Goal: Task Accomplishment & Management: Use online tool/utility

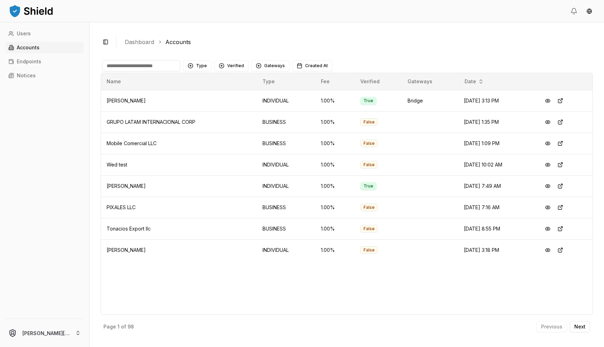
click at [125, 64] on input at bounding box center [141, 65] width 78 height 11
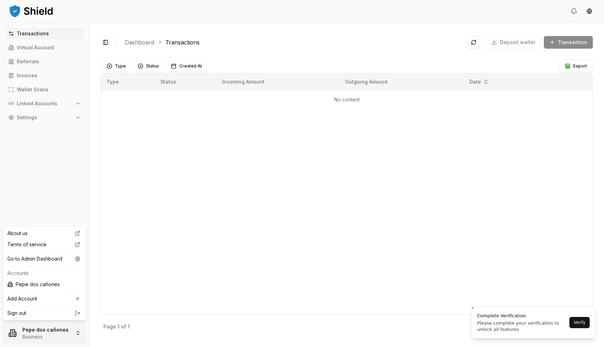
click at [38, 339] on html "Transactions Virtual Account Referrals Invoices Wallet Scans Linked Accounts Se…" at bounding box center [302, 173] width 604 height 347
click at [63, 260] on div "Go to Admin Dashboard" at bounding box center [45, 258] width 80 height 11
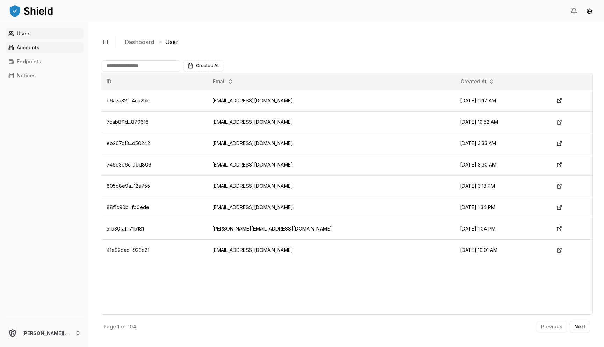
click at [35, 49] on p "Accounts" at bounding box center [28, 47] width 23 height 5
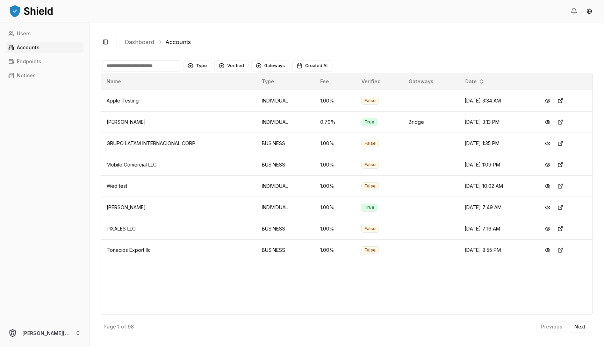
click at [162, 64] on input at bounding box center [141, 65] width 78 height 11
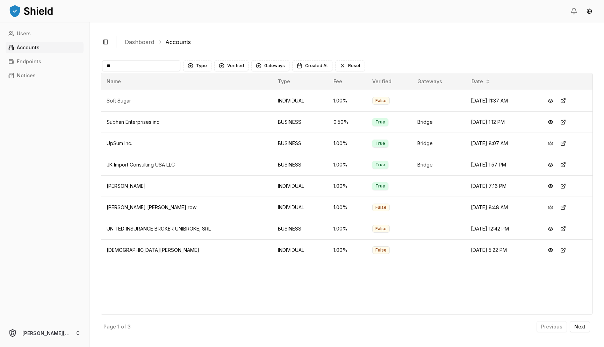
type input "*"
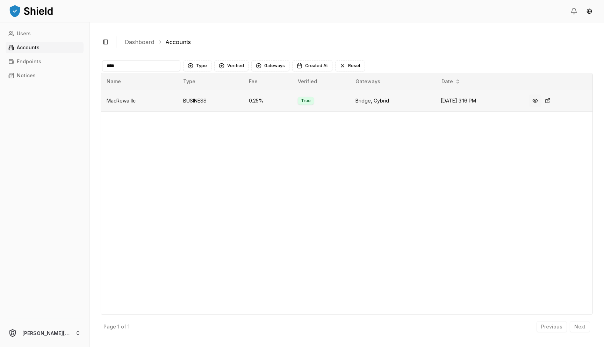
type input "****"
click at [537, 102] on button at bounding box center [535, 100] width 13 height 13
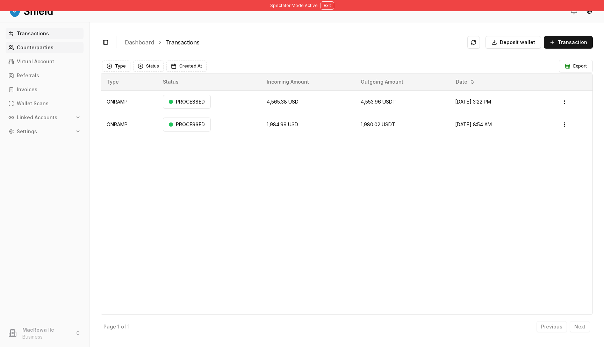
click at [59, 50] on link "Counterparties" at bounding box center [45, 47] width 78 height 11
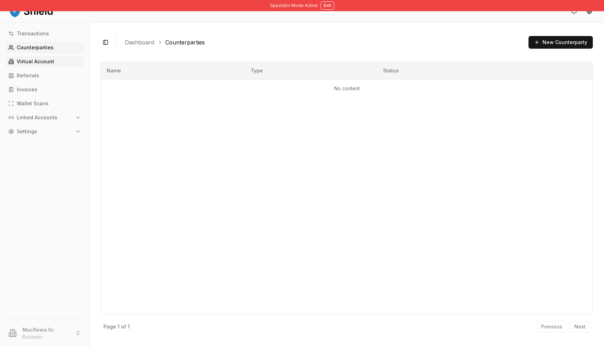
click at [55, 61] on link "Virtual Account" at bounding box center [45, 61] width 78 height 11
click at [48, 64] on p "Virtual Account" at bounding box center [35, 61] width 37 height 5
click at [47, 61] on p "Virtual Account" at bounding box center [35, 61] width 37 height 5
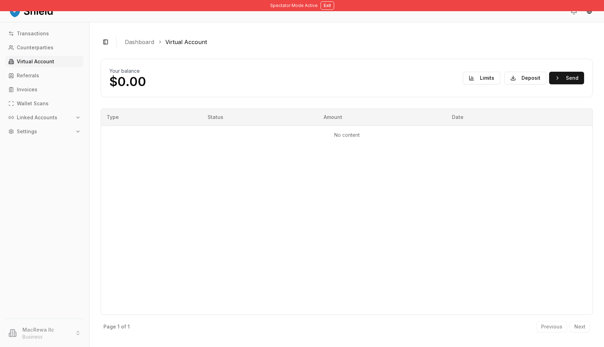
click at [521, 85] on div "Your balance $0.00 Limits Deposit Send" at bounding box center [346, 77] width 475 height 21
click at [523, 82] on button "Deposit" at bounding box center [525, 78] width 42 height 13
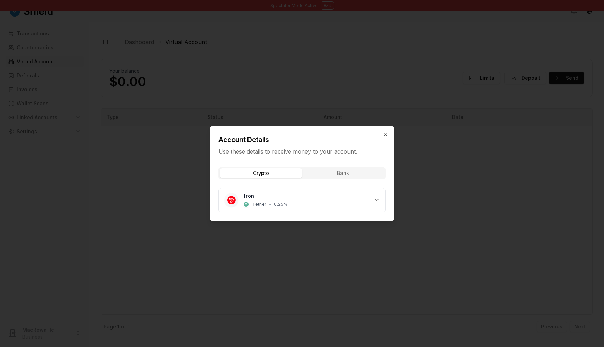
click at [325, 176] on div "Crypto Bank Tron Tether • 0.25 %" at bounding box center [302, 190] width 184 height 59
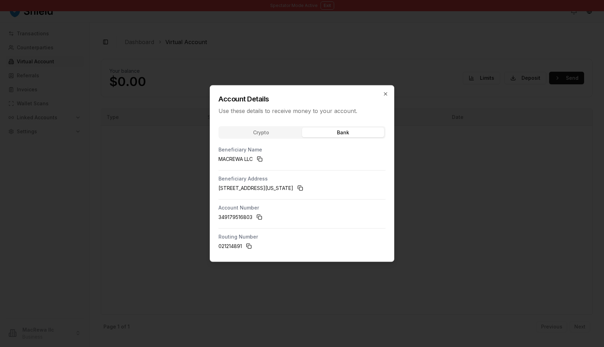
click at [288, 130] on div "Account Details Use these details to receive money to your account. Crypto Bank…" at bounding box center [302, 173] width 184 height 176
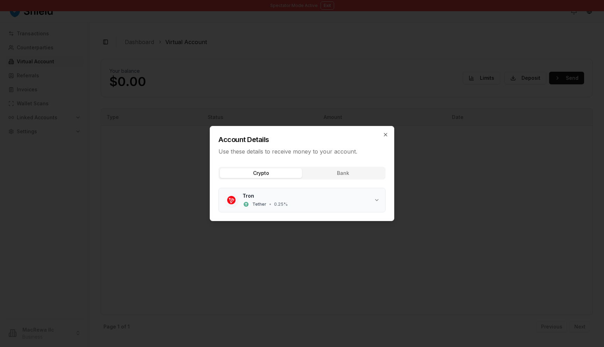
click at [300, 198] on div "Tron Tether • 0.25 %" at bounding box center [307, 199] width 131 height 15
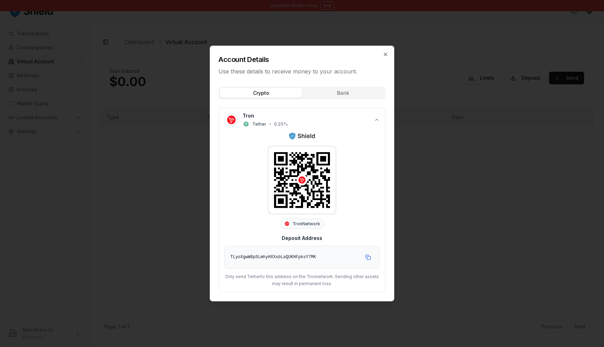
click at [349, 95] on div "Account Details Use these details to receive money to your account. Crypto Bank…" at bounding box center [302, 173] width 184 height 255
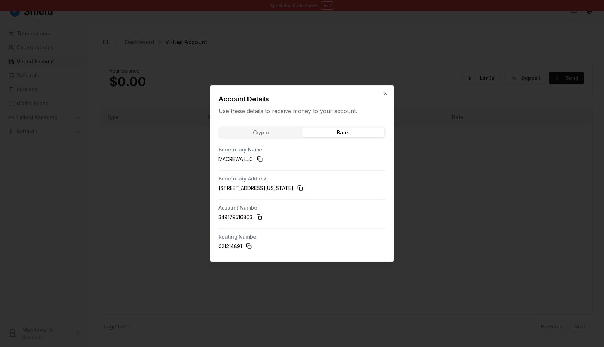
click at [379, 93] on div "Account Details Use these details to receive money to your account." at bounding box center [302, 100] width 184 height 29
click at [385, 93] on icon "button" at bounding box center [386, 94] width 6 height 6
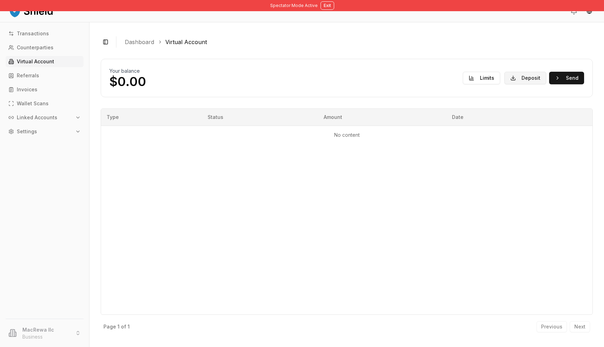
click at [538, 77] on button "Deposit" at bounding box center [525, 78] width 42 height 13
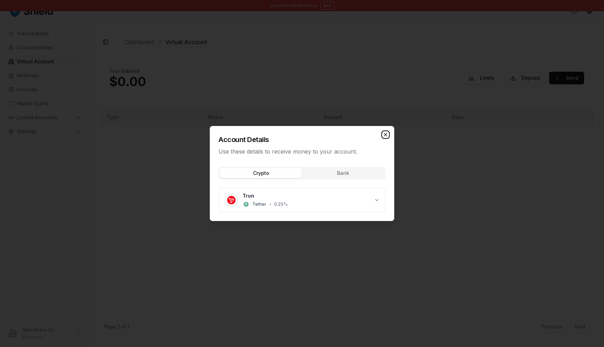
click at [384, 135] on icon "button" at bounding box center [385, 134] width 3 height 3
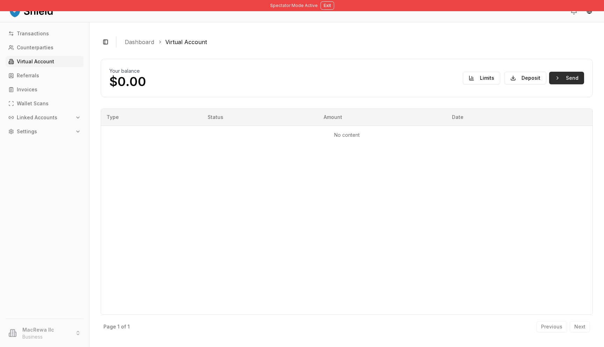
click at [559, 82] on button "Send" at bounding box center [566, 78] width 35 height 13
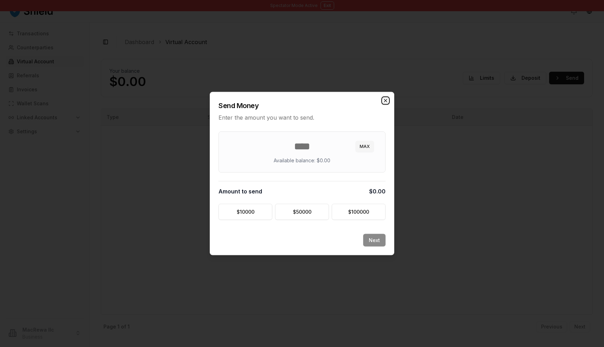
click at [386, 99] on icon "button" at bounding box center [386, 101] width 6 height 6
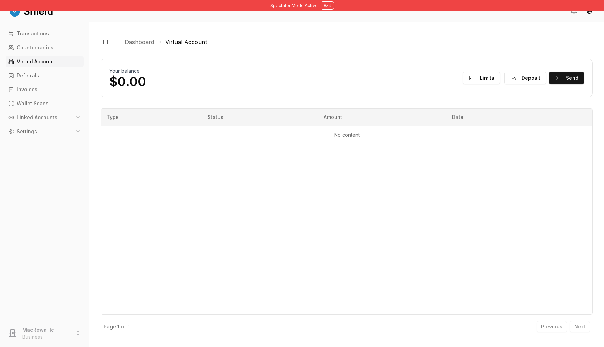
click at [30, 69] on div "Transactions Counterparties Virtual Account Referrals Invoices Wallet Scans Lin…" at bounding box center [44, 169] width 89 height 282
click at [29, 73] on p "Referrals" at bounding box center [28, 75] width 22 height 5
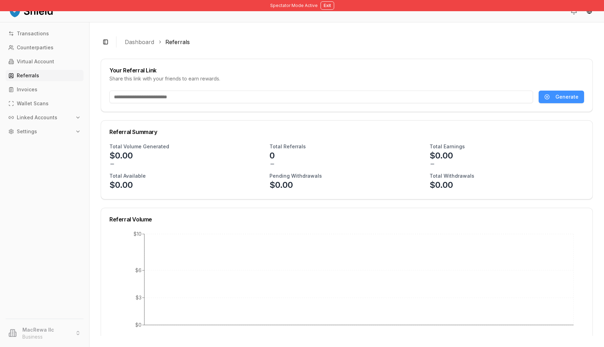
click at [550, 99] on button "Generate" at bounding box center [560, 97] width 45 height 13
type input "**********"
click at [210, 101] on input "**********" at bounding box center [320, 97] width 422 height 13
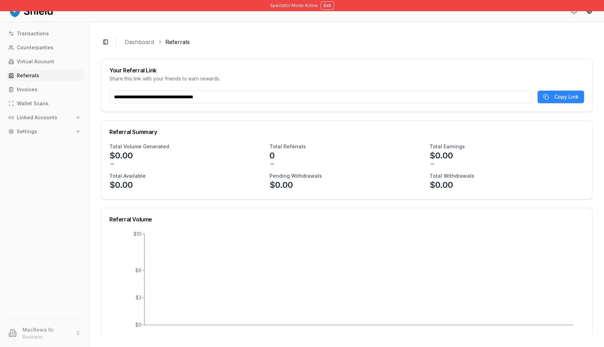
click at [138, 93] on input "**********" at bounding box center [320, 97] width 422 height 13
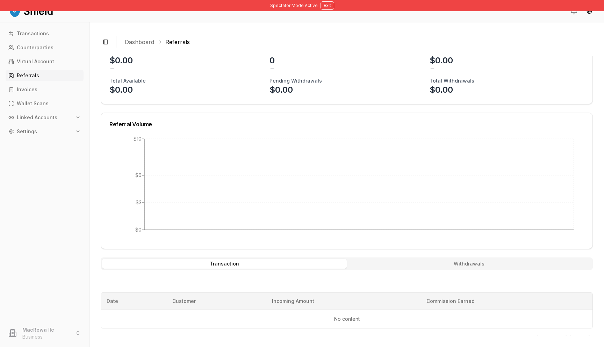
scroll to position [104, 0]
